Goal: Transaction & Acquisition: Purchase product/service

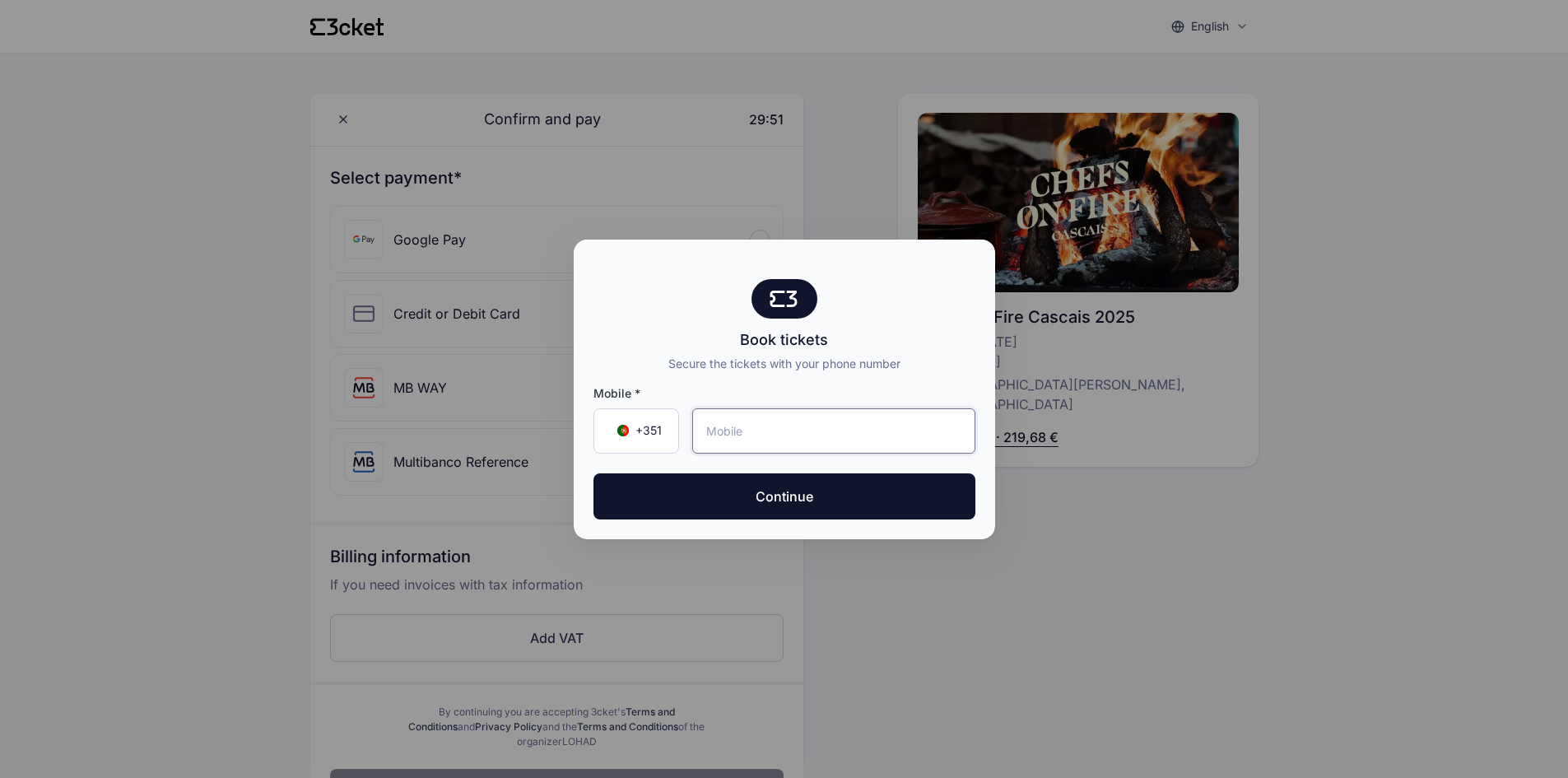
click at [796, 435] on input "tel" at bounding box center [834, 431] width 284 height 45
type input "966 298 681"
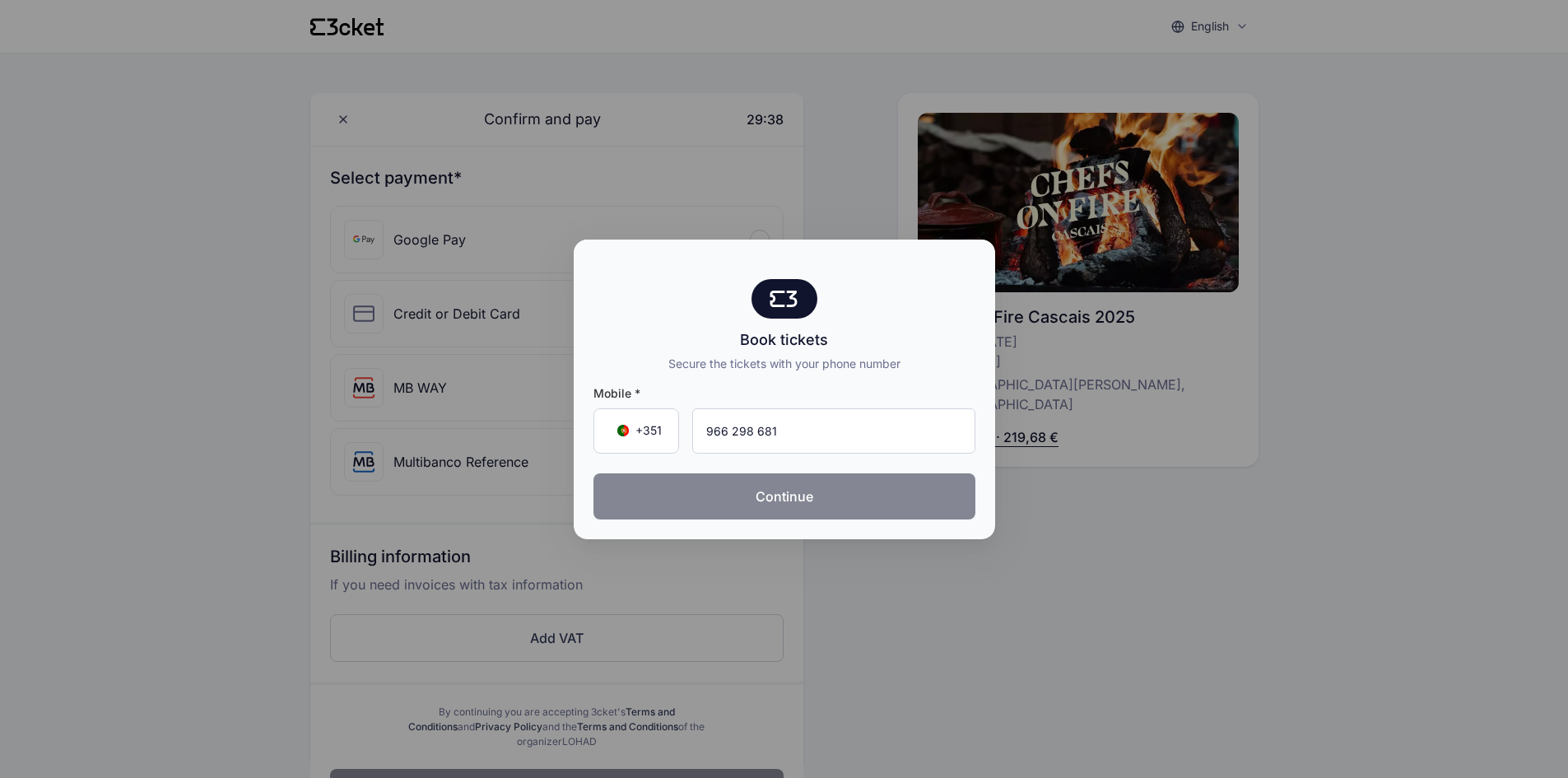
click at [808, 497] on button "Continue" at bounding box center [784, 496] width 382 height 46
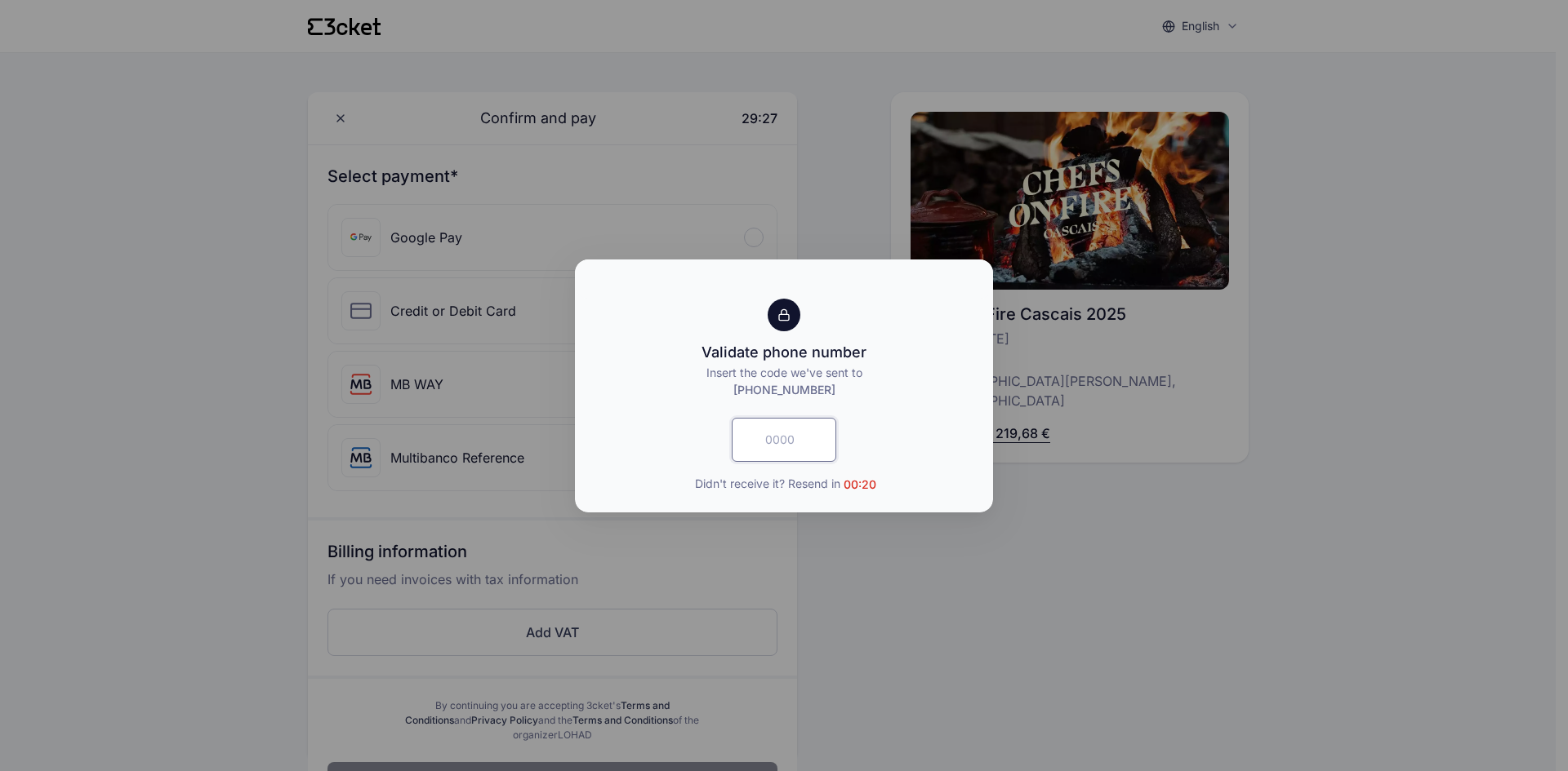
click at [811, 438] on input "text" at bounding box center [784, 439] width 105 height 44
type input "1461"
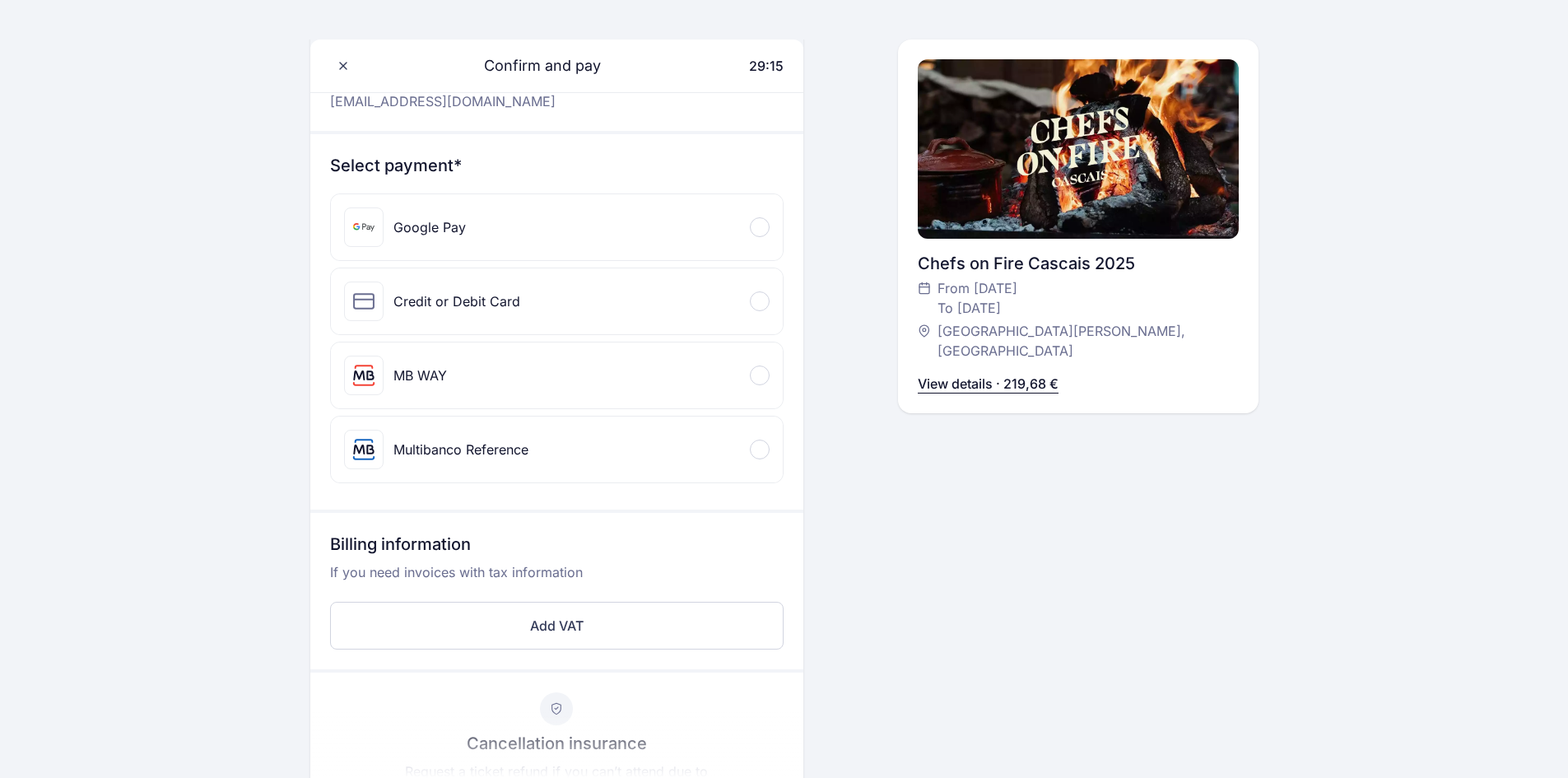
scroll to position [248, 0]
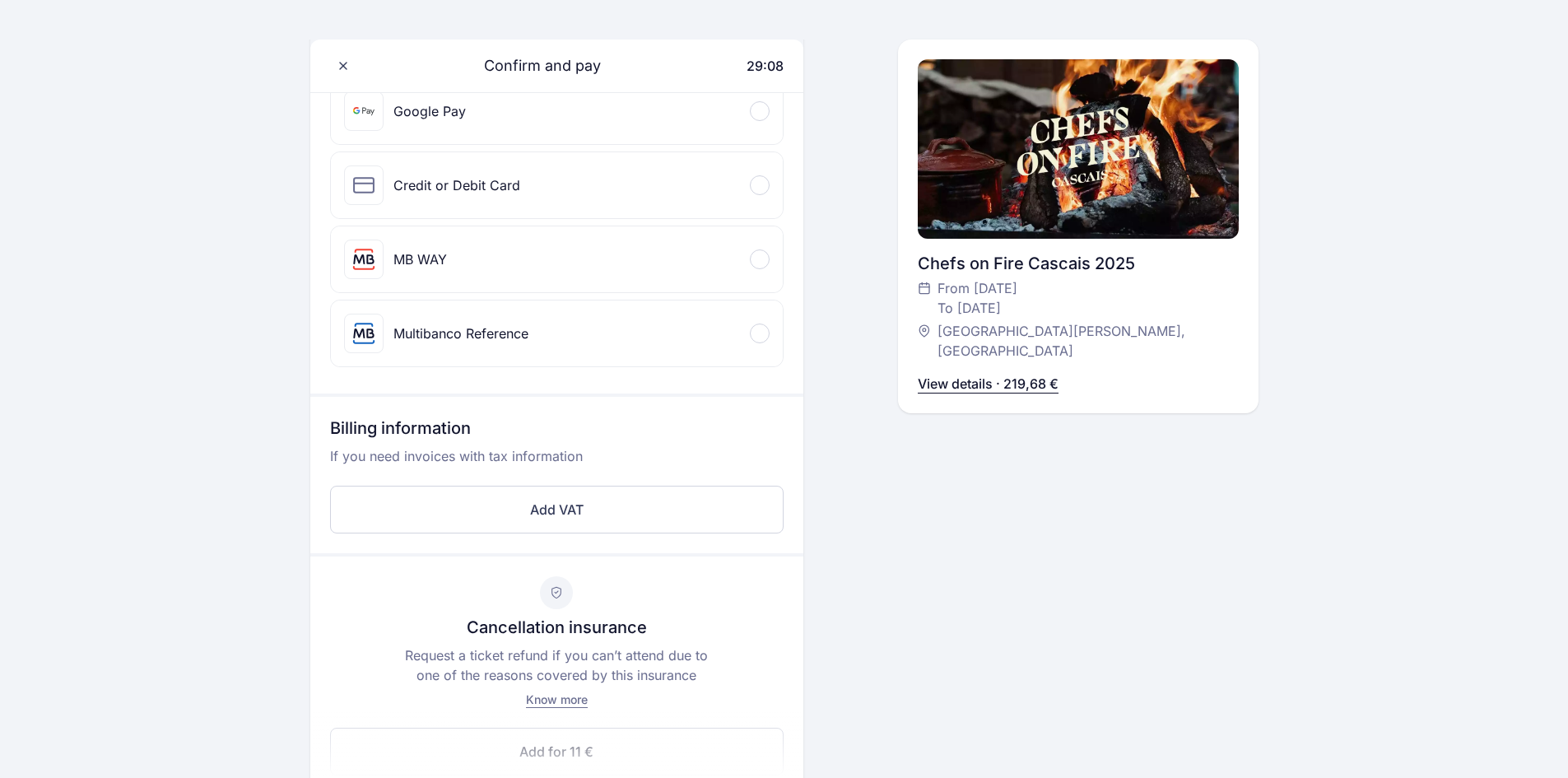
click at [760, 183] on span at bounding box center [759, 185] width 5 height 5
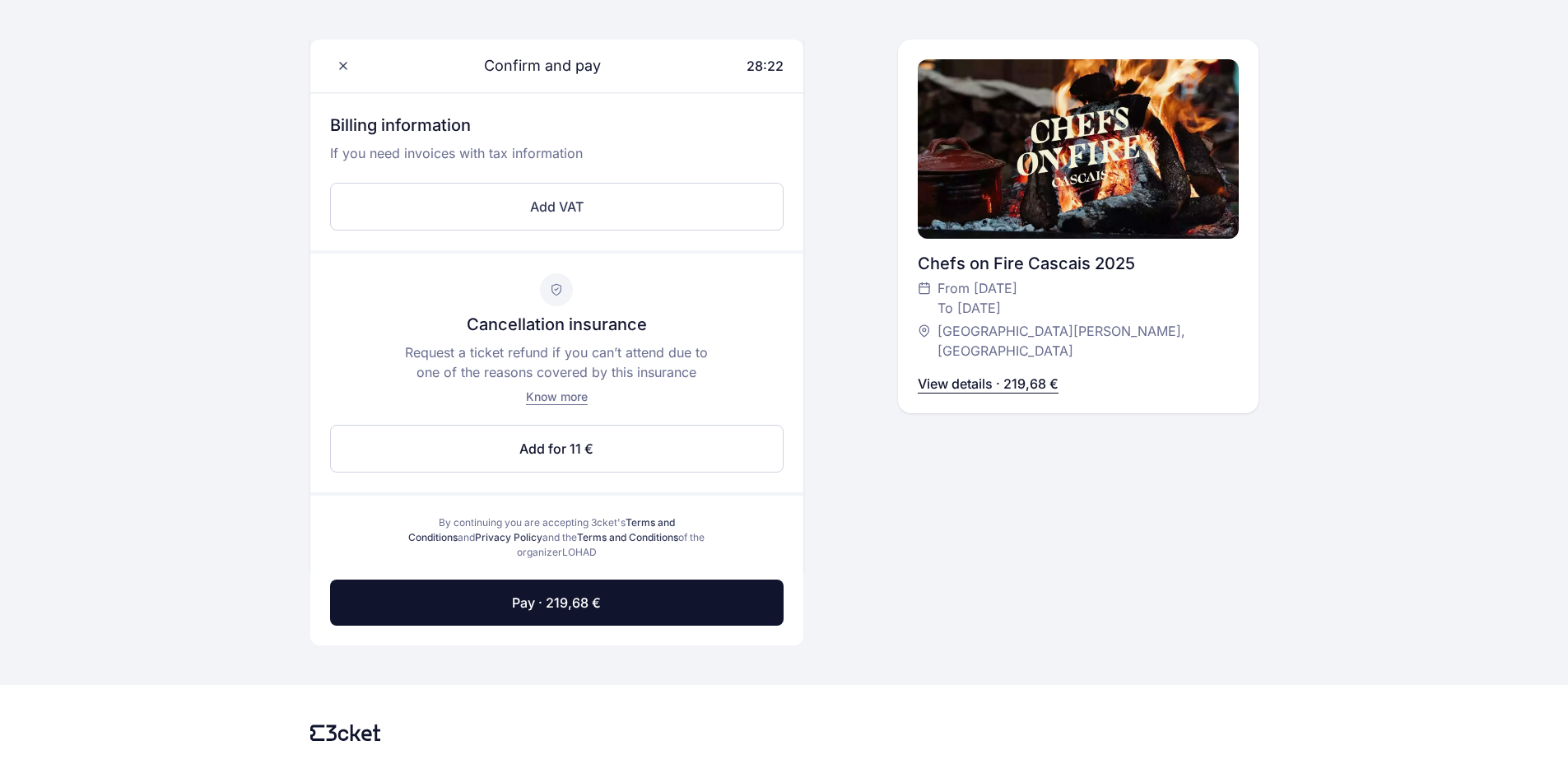
scroll to position [751, 0]
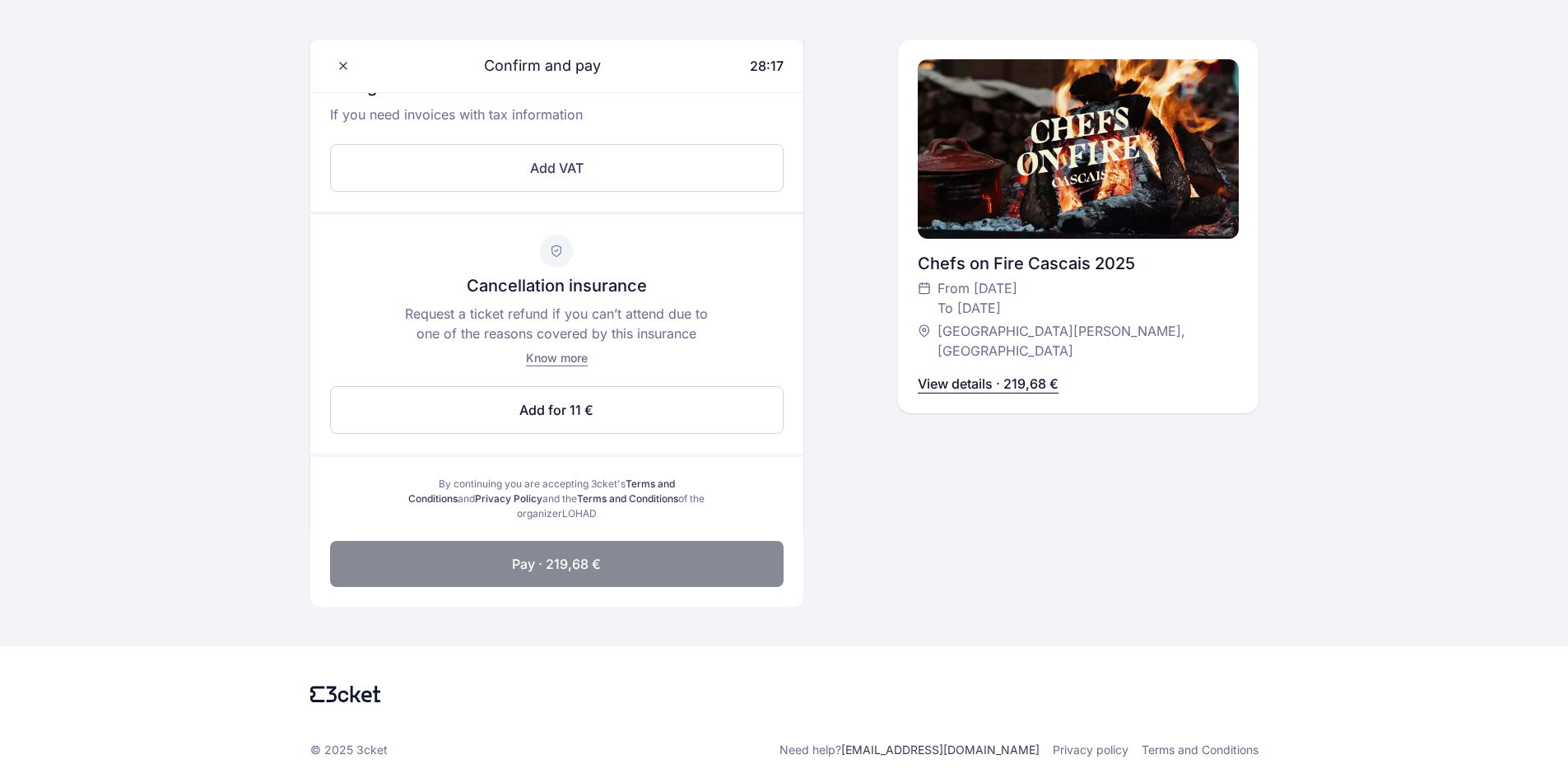
click at [596, 567] on span "Pay · 219,68 €" at bounding box center [557, 564] width 89 height 20
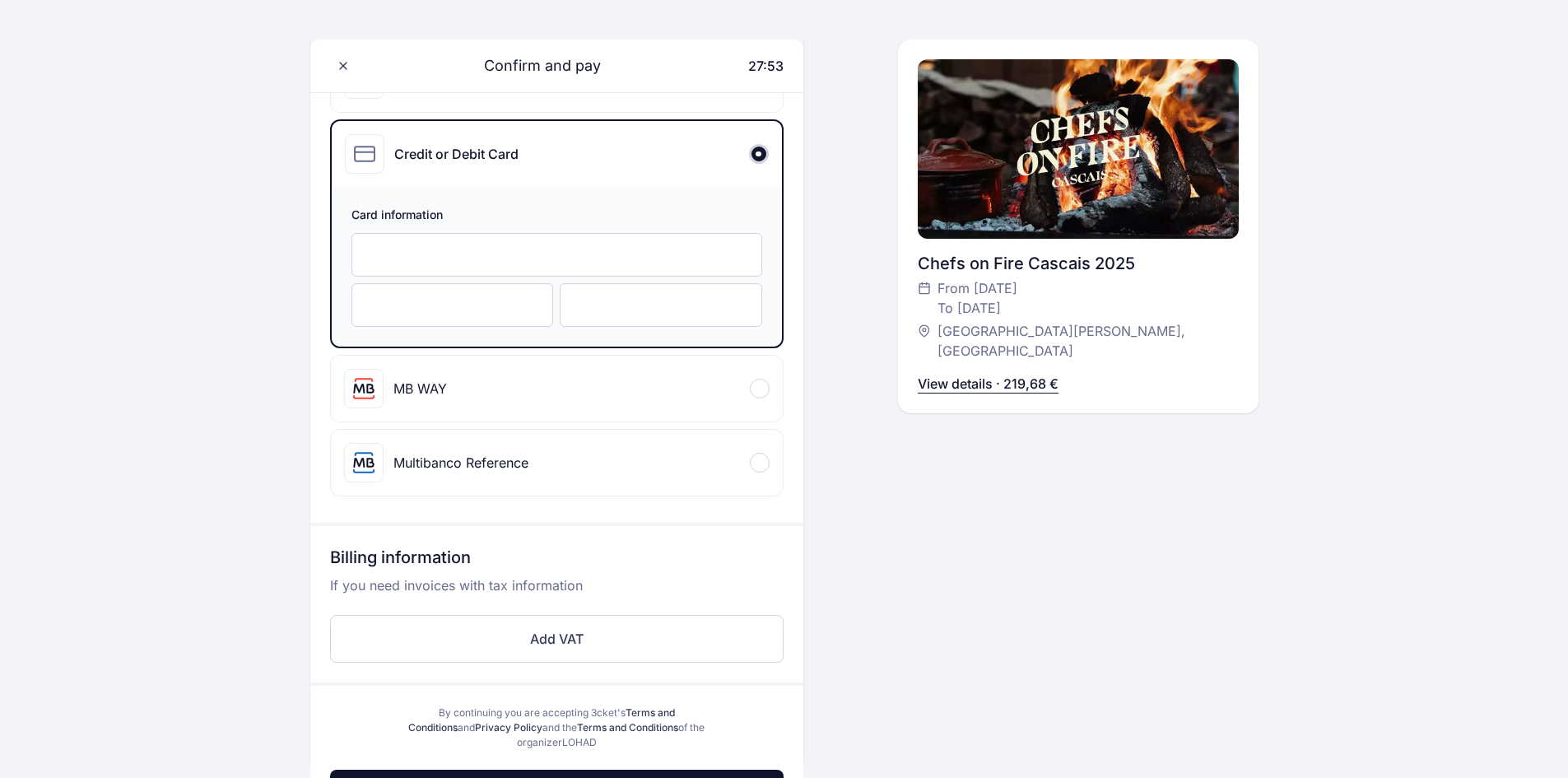
scroll to position [261, 0]
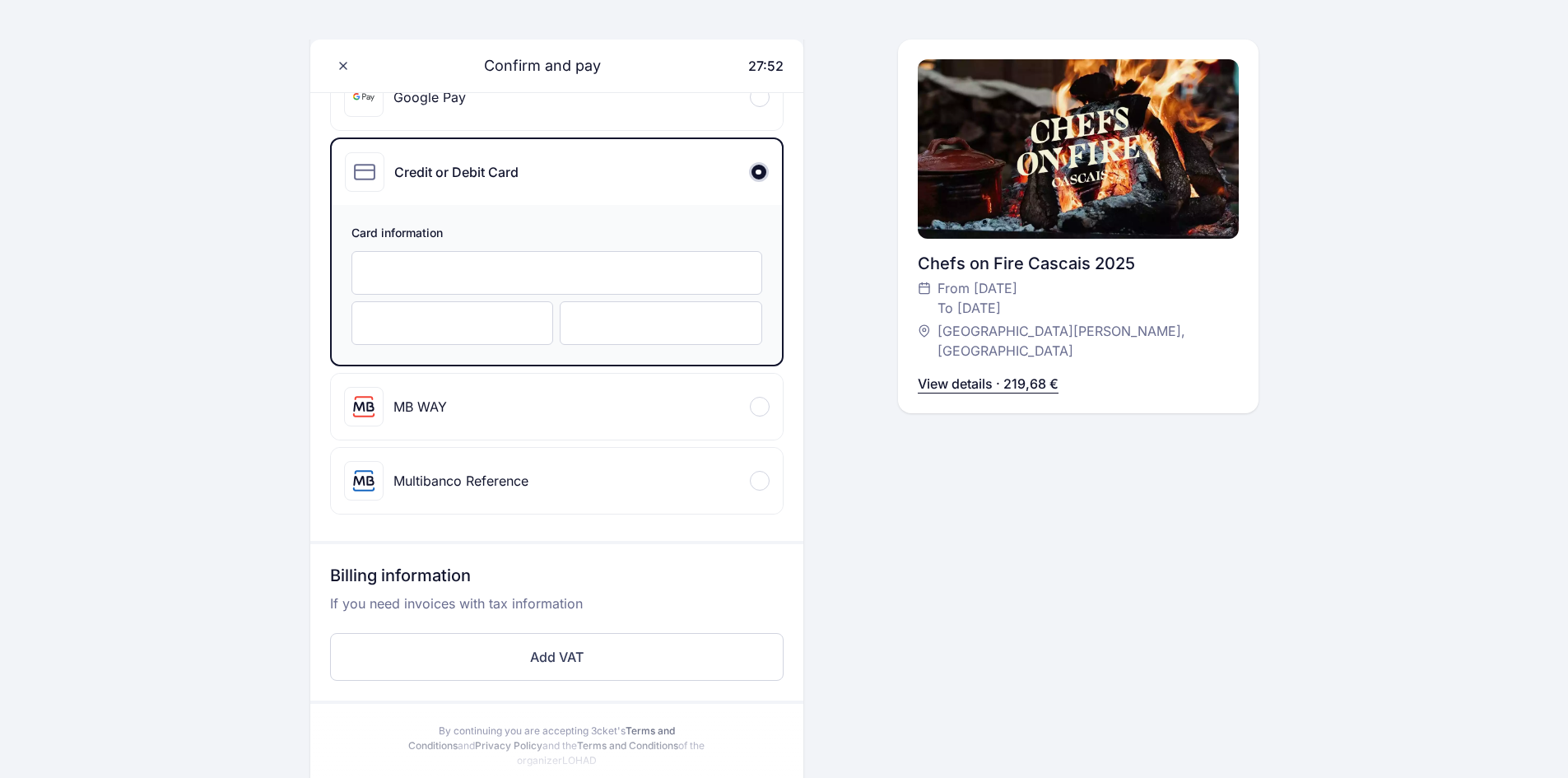
click at [476, 474] on div "Multibanco Reference" at bounding box center [461, 481] width 135 height 20
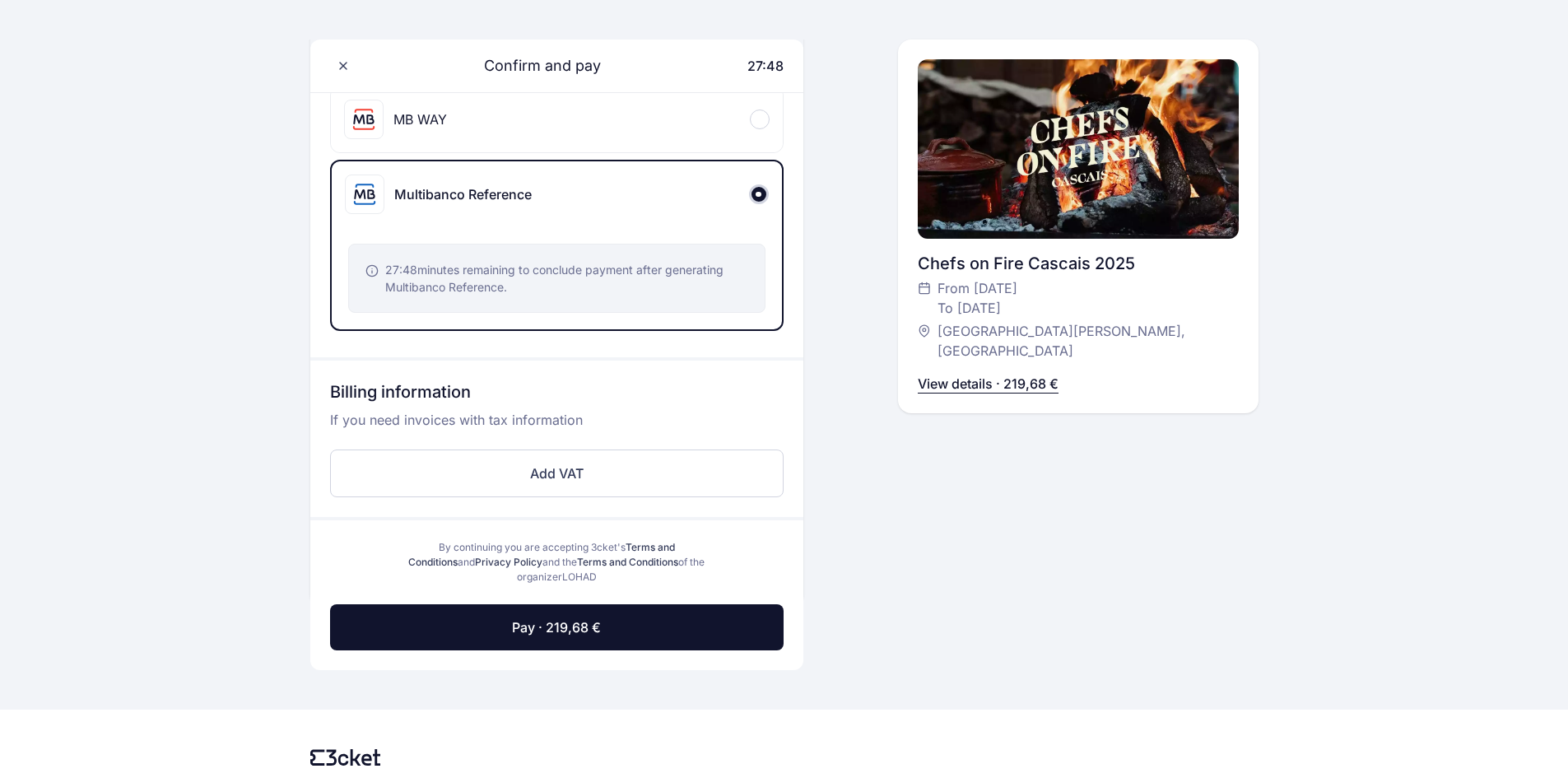
scroll to position [426, 0]
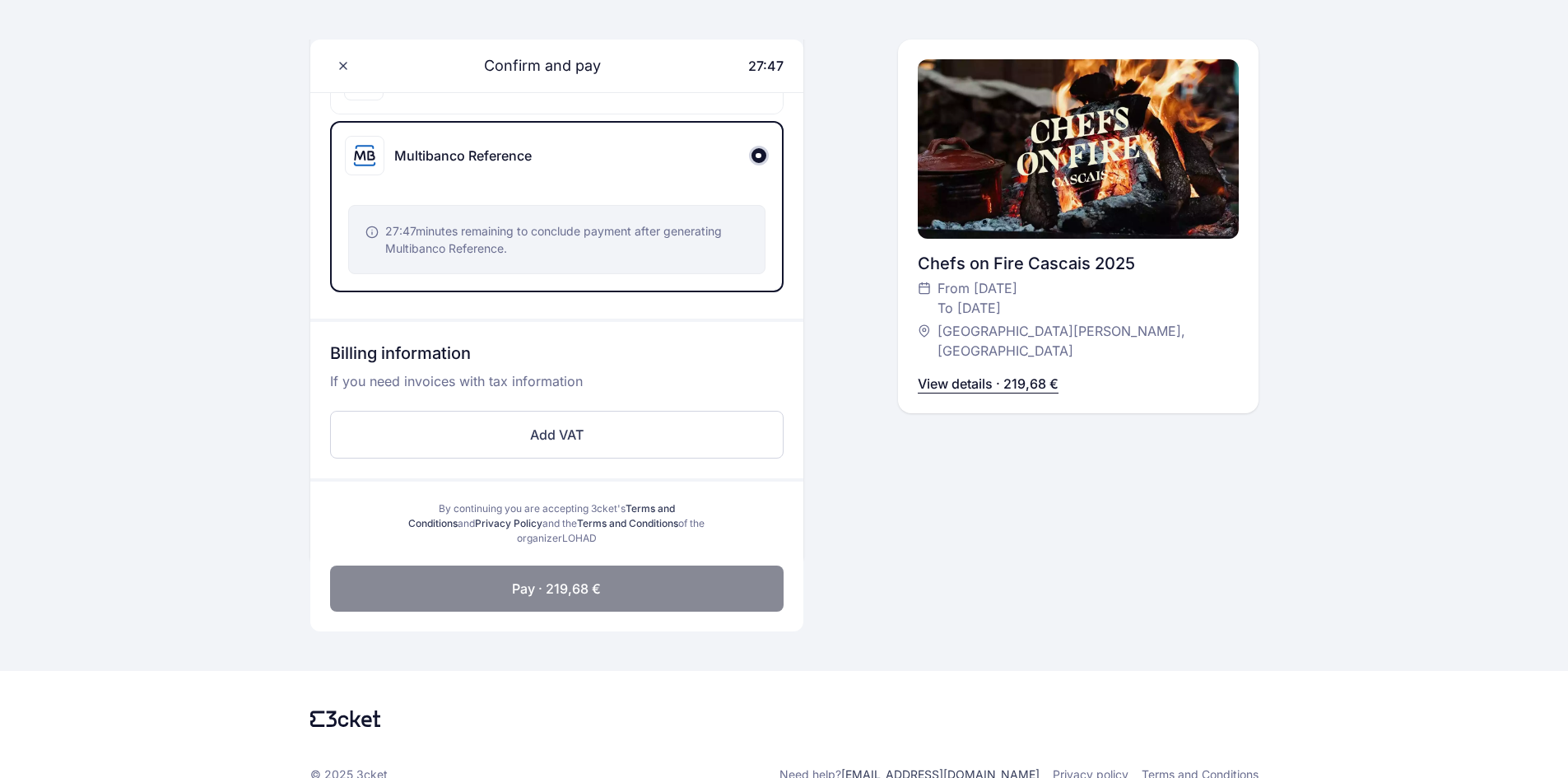
click at [572, 592] on span "Pay · 219,68 €" at bounding box center [557, 589] width 89 height 20
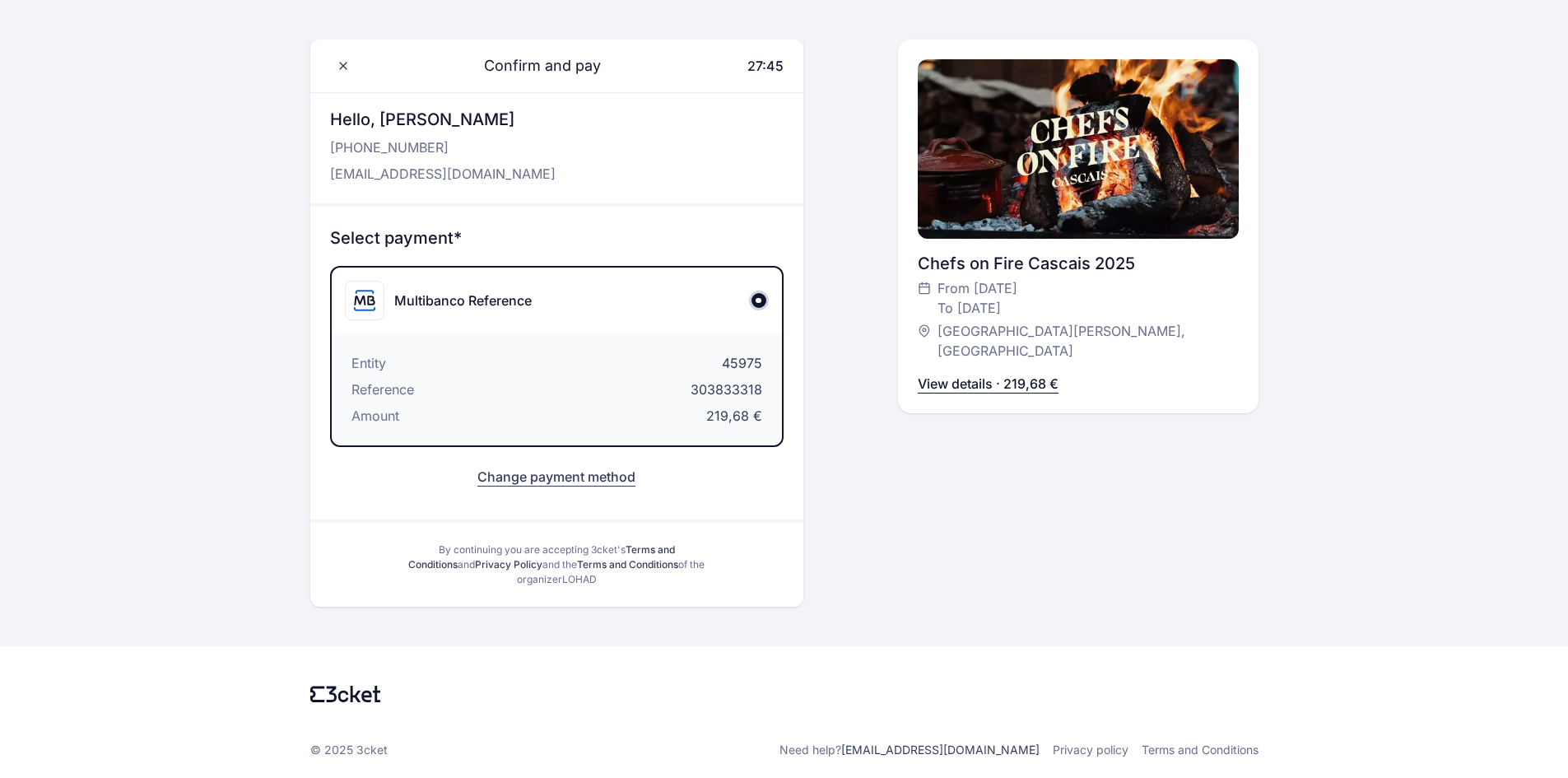
scroll to position [59, 0]
